Goal: Navigation & Orientation: Go to known website

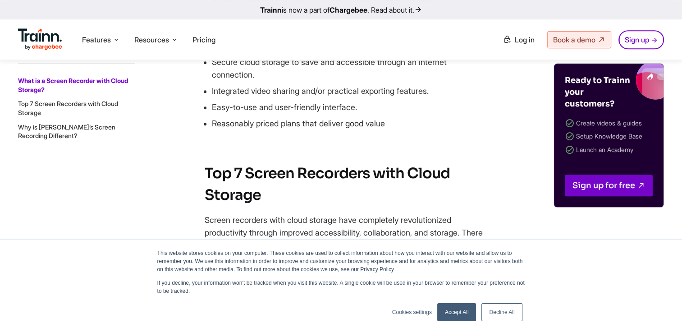
scroll to position [1127, 0]
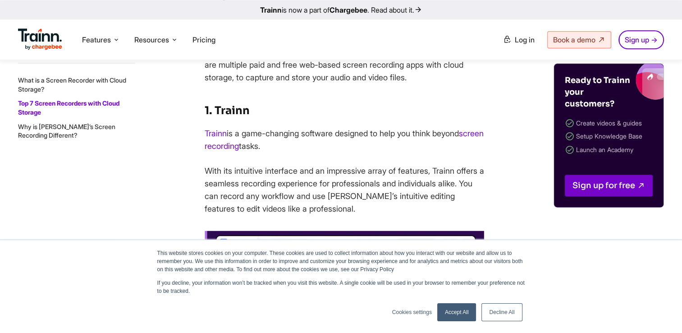
click at [507, 313] on link "Decline All" at bounding box center [501, 312] width 41 height 18
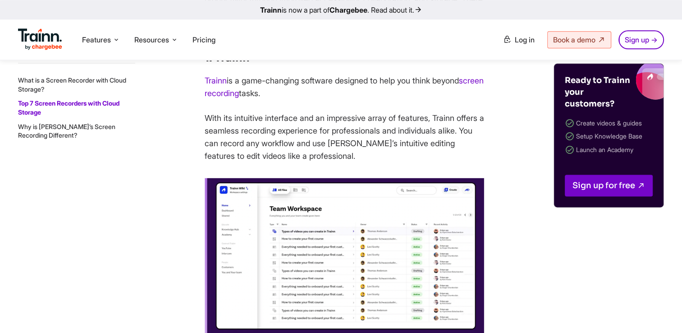
scroll to position [1172, 0]
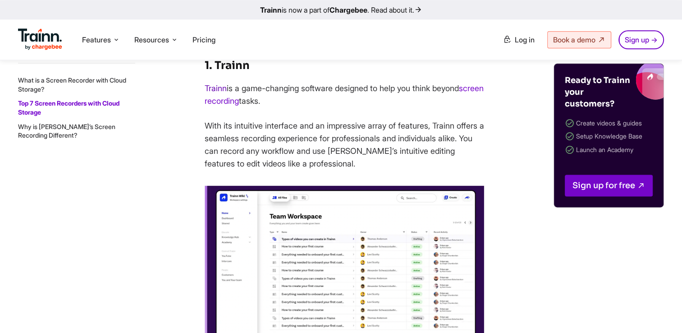
click at [213, 93] on link "Trainn" at bounding box center [216, 87] width 22 height 9
click at [224, 93] on link "Trainn" at bounding box center [216, 87] width 22 height 9
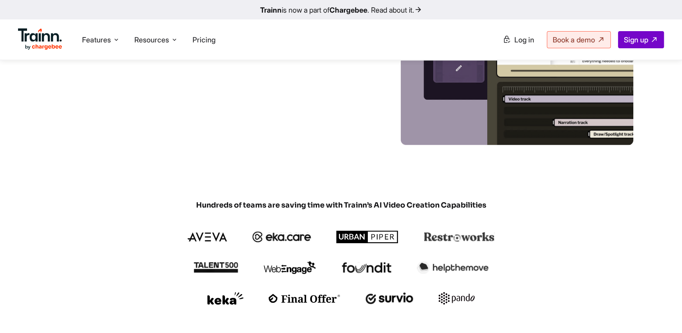
scroll to position [225, 0]
